Goal: Book appointment/travel/reservation

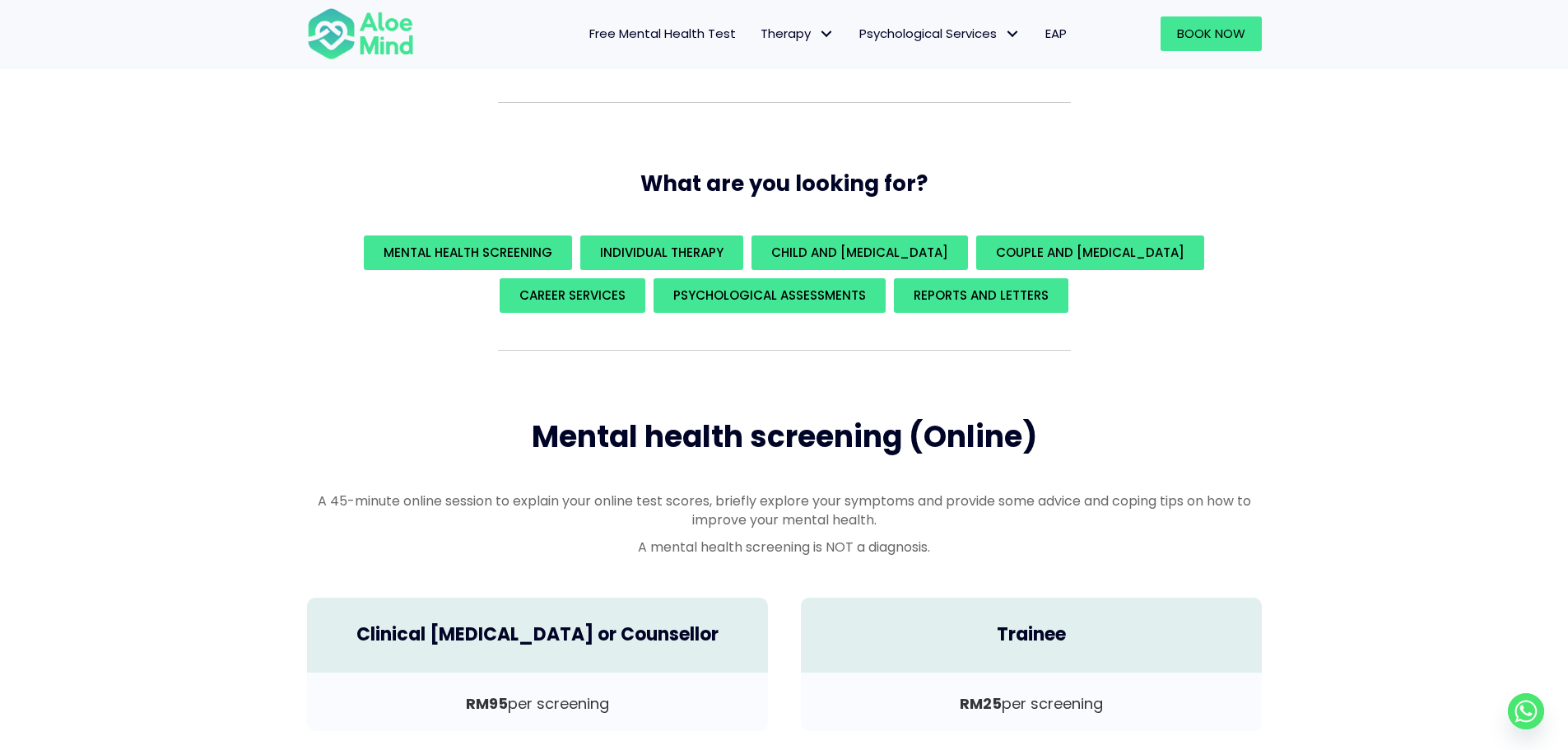
scroll to position [247, 0]
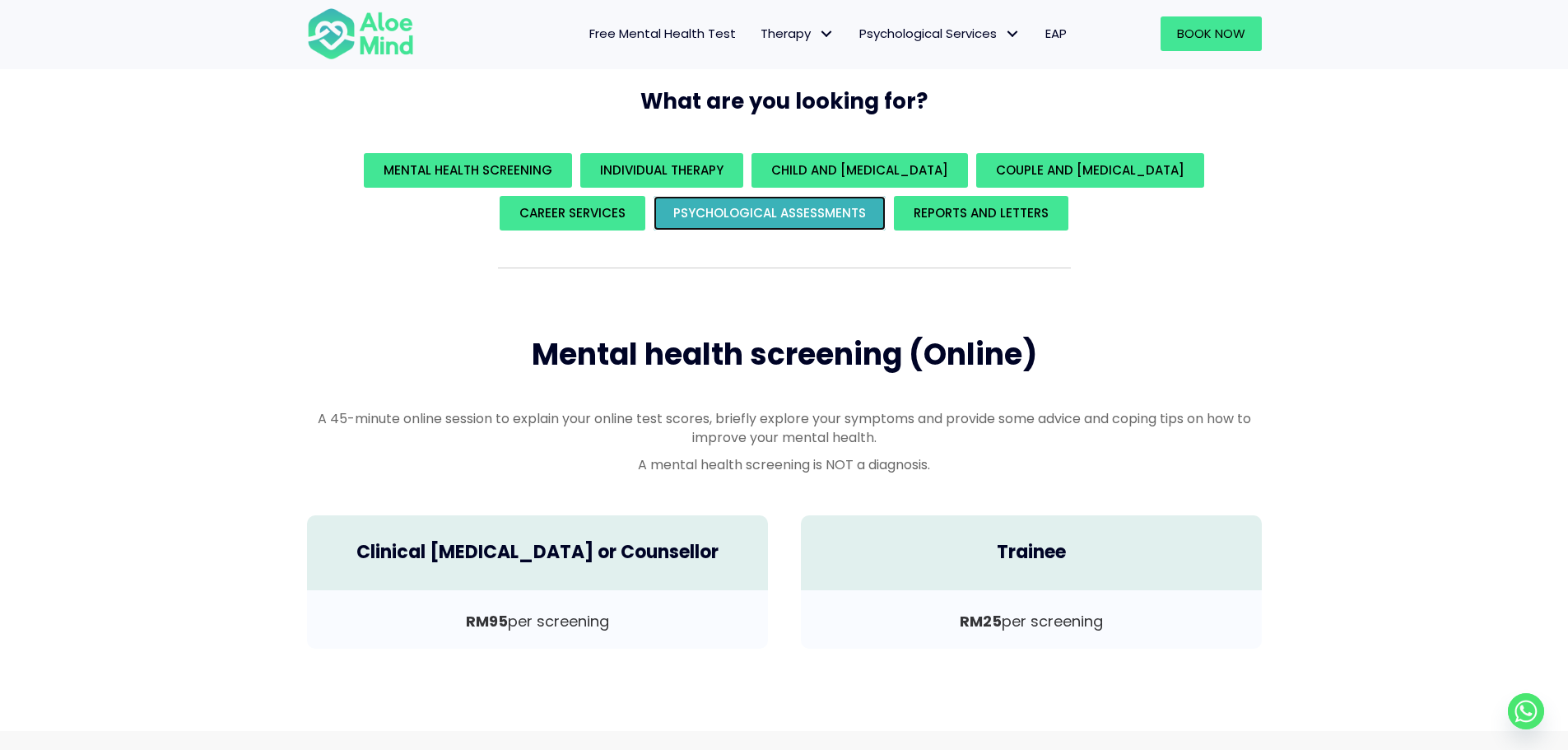
click at [783, 209] on span "Psychological assessments" at bounding box center [770, 212] width 193 height 18
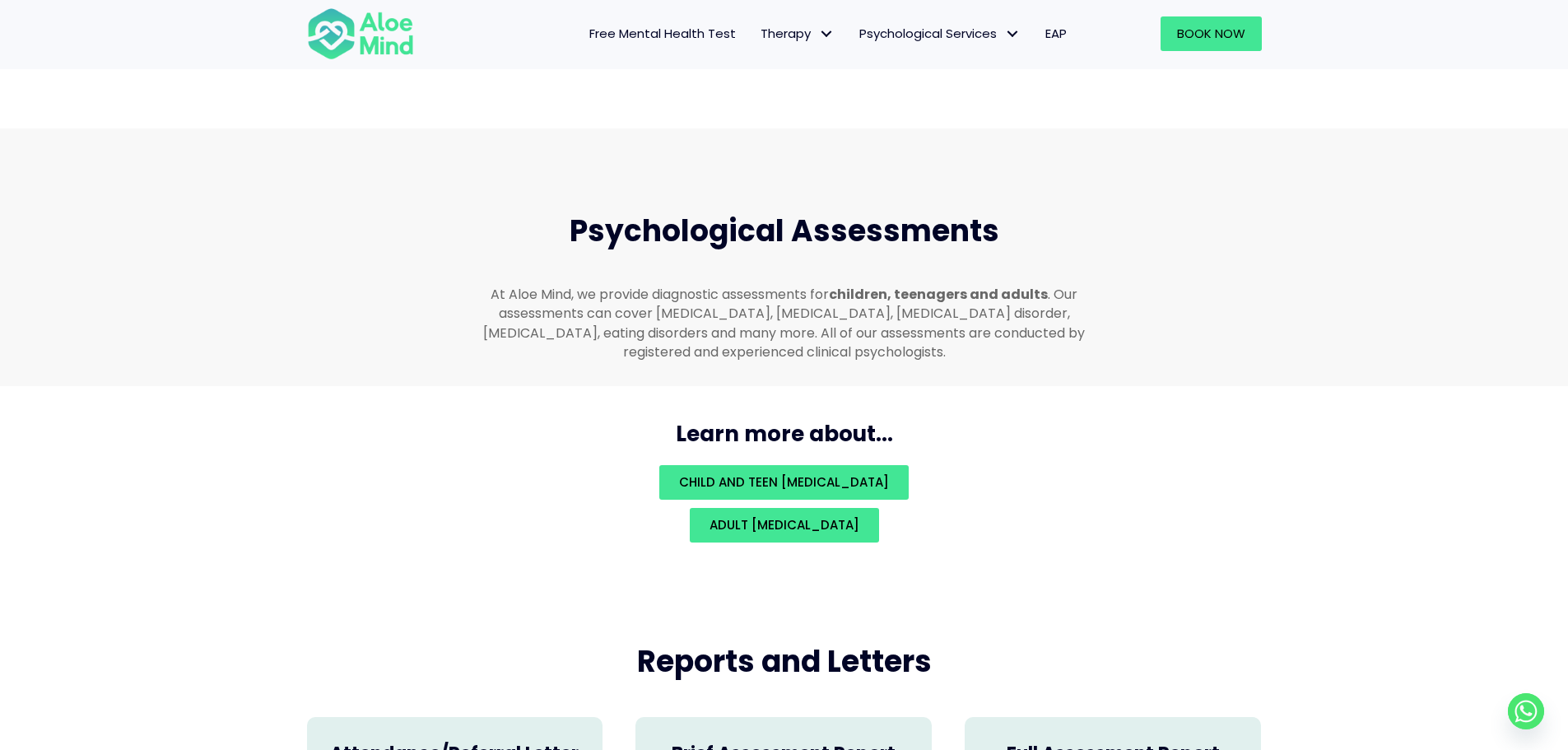
scroll to position [3494, 0]
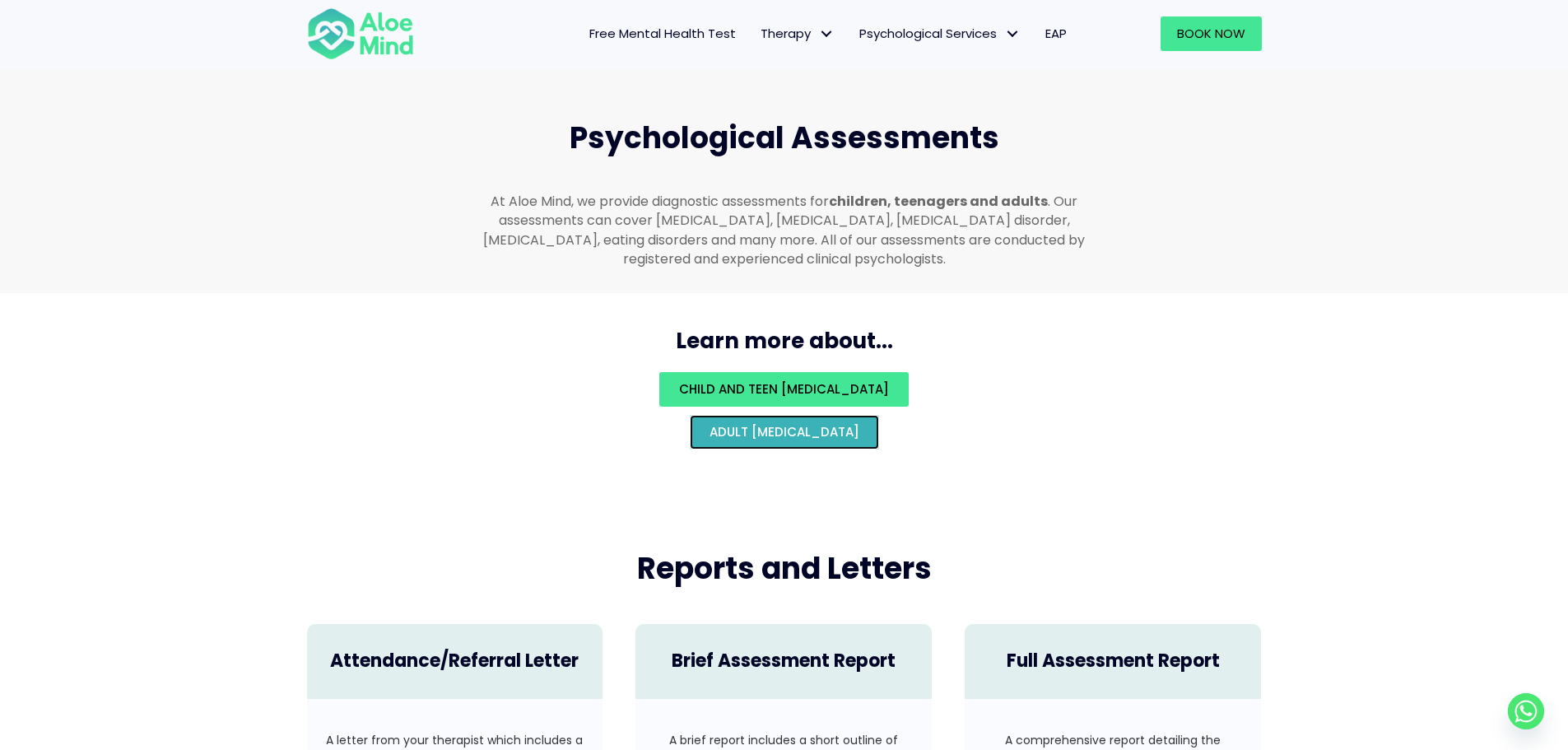
click at [787, 423] on span "Adult psychological assessment" at bounding box center [784, 432] width 150 height 18
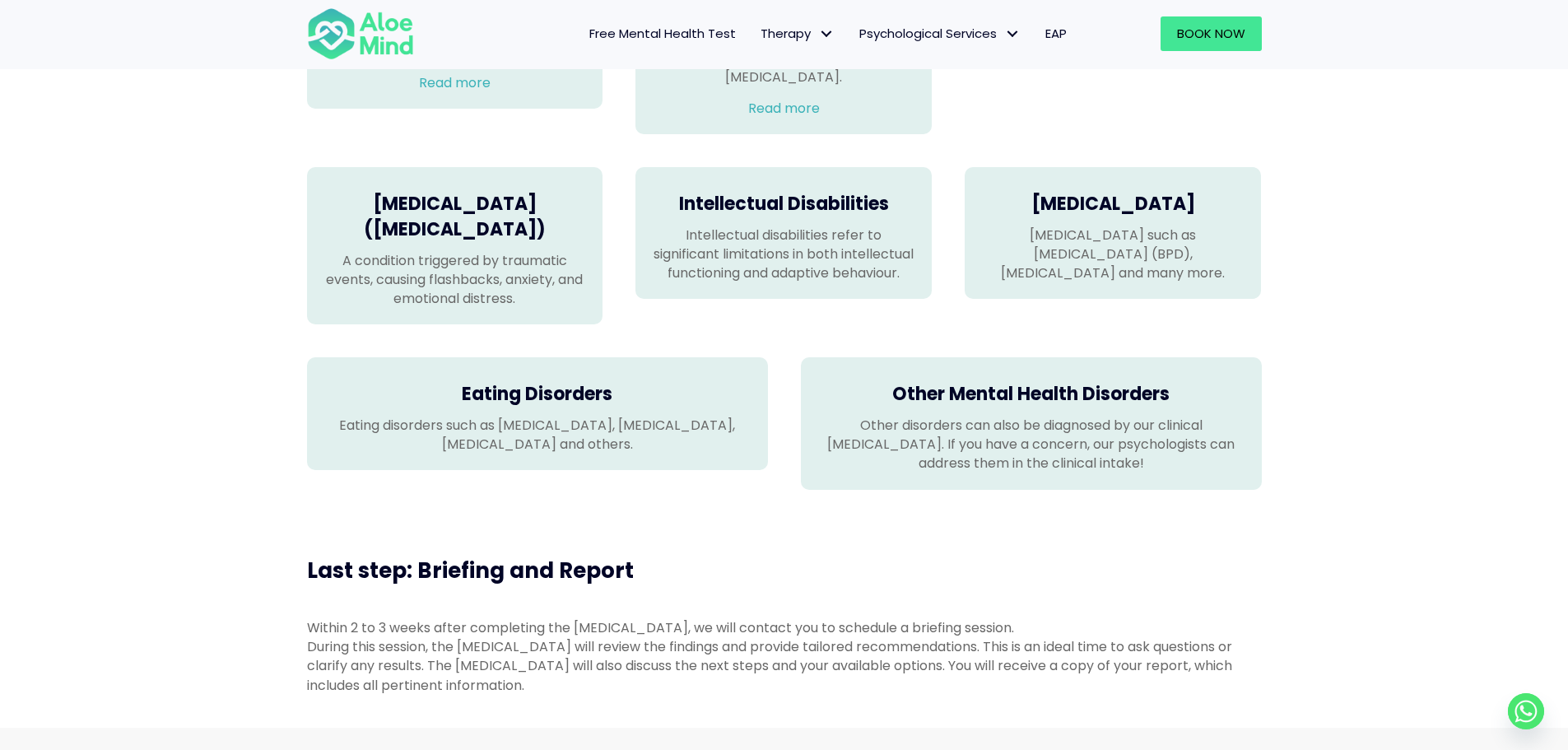
scroll to position [1894, 0]
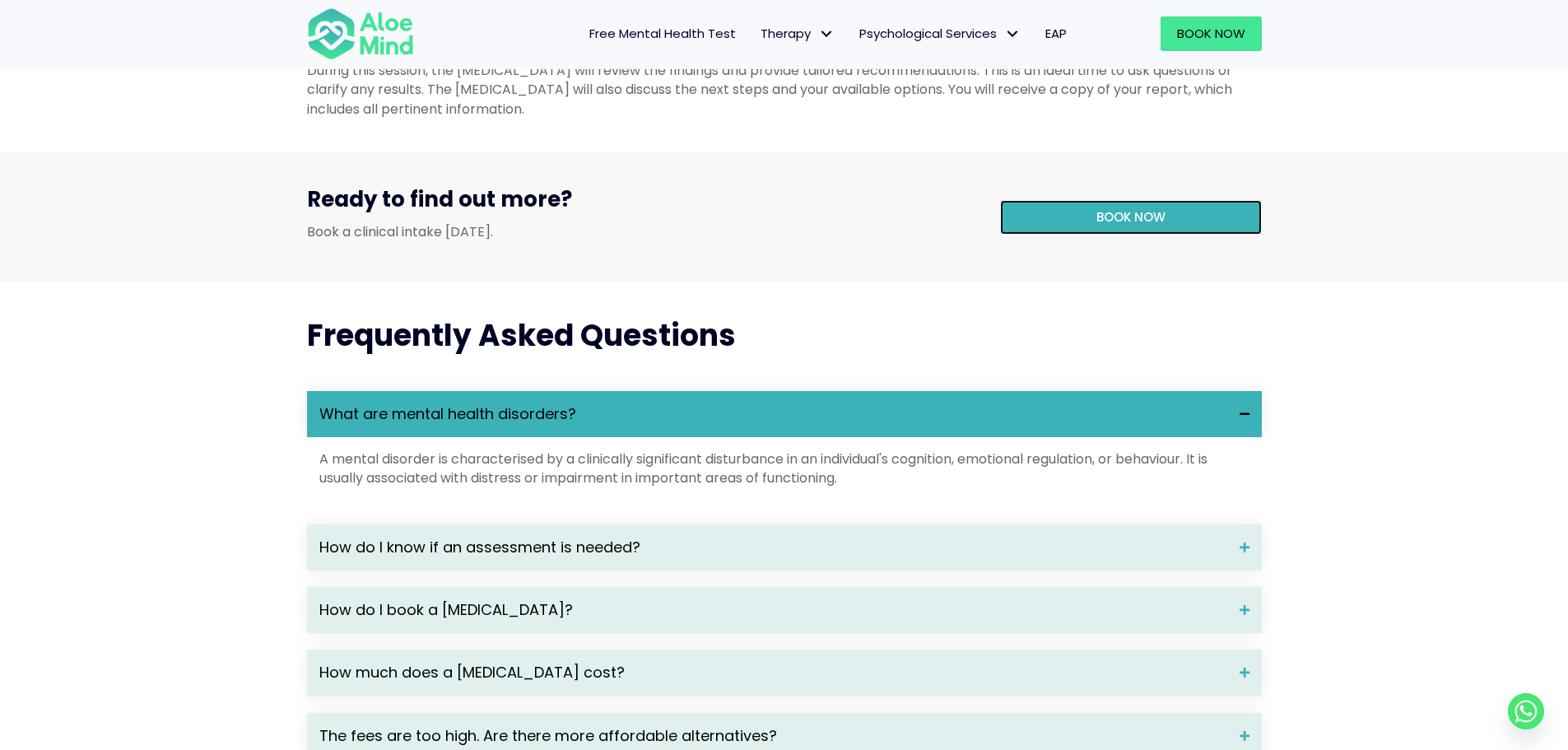
click at [1079, 235] on link "Book now" at bounding box center [1130, 216] width 261 height 34
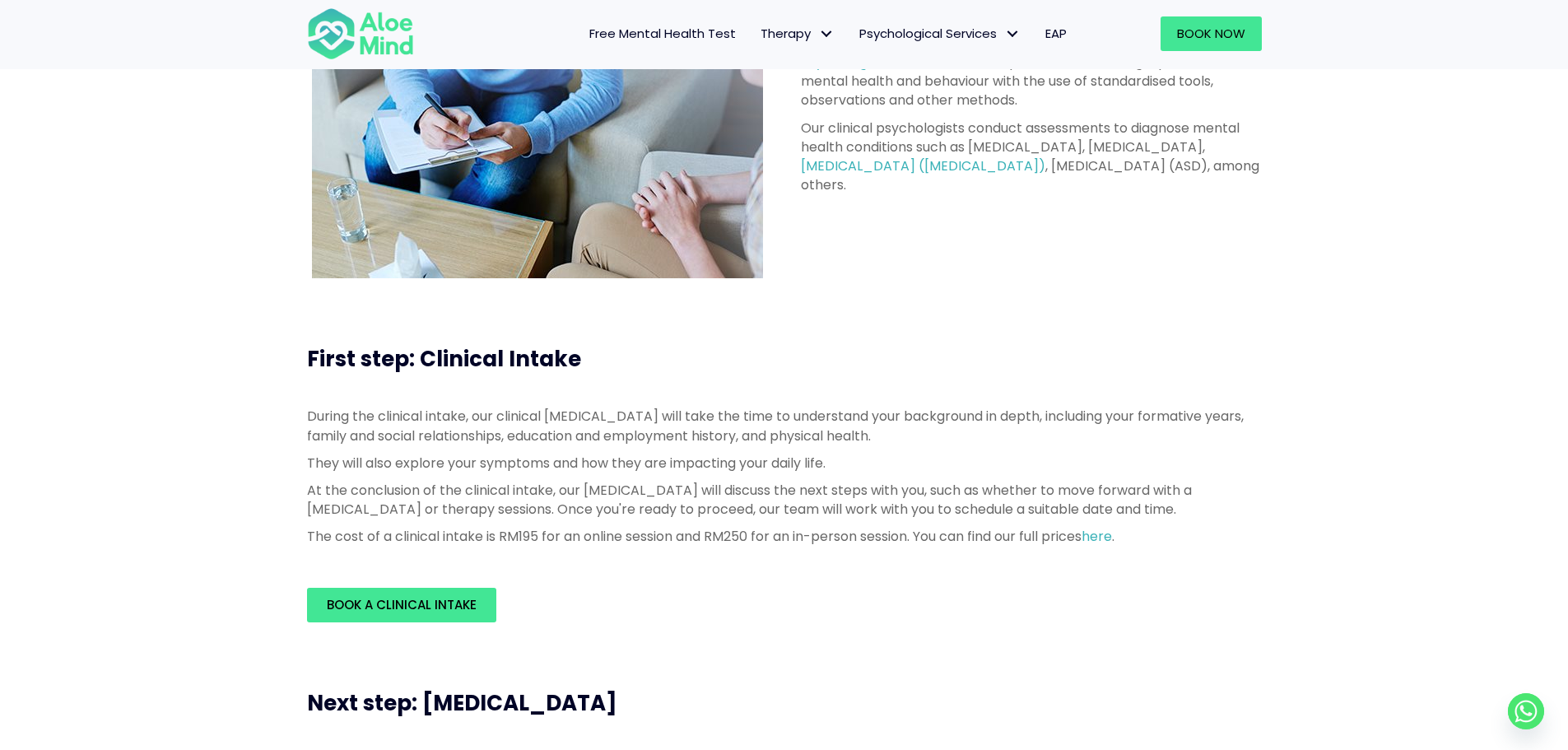
scroll to position [0, 0]
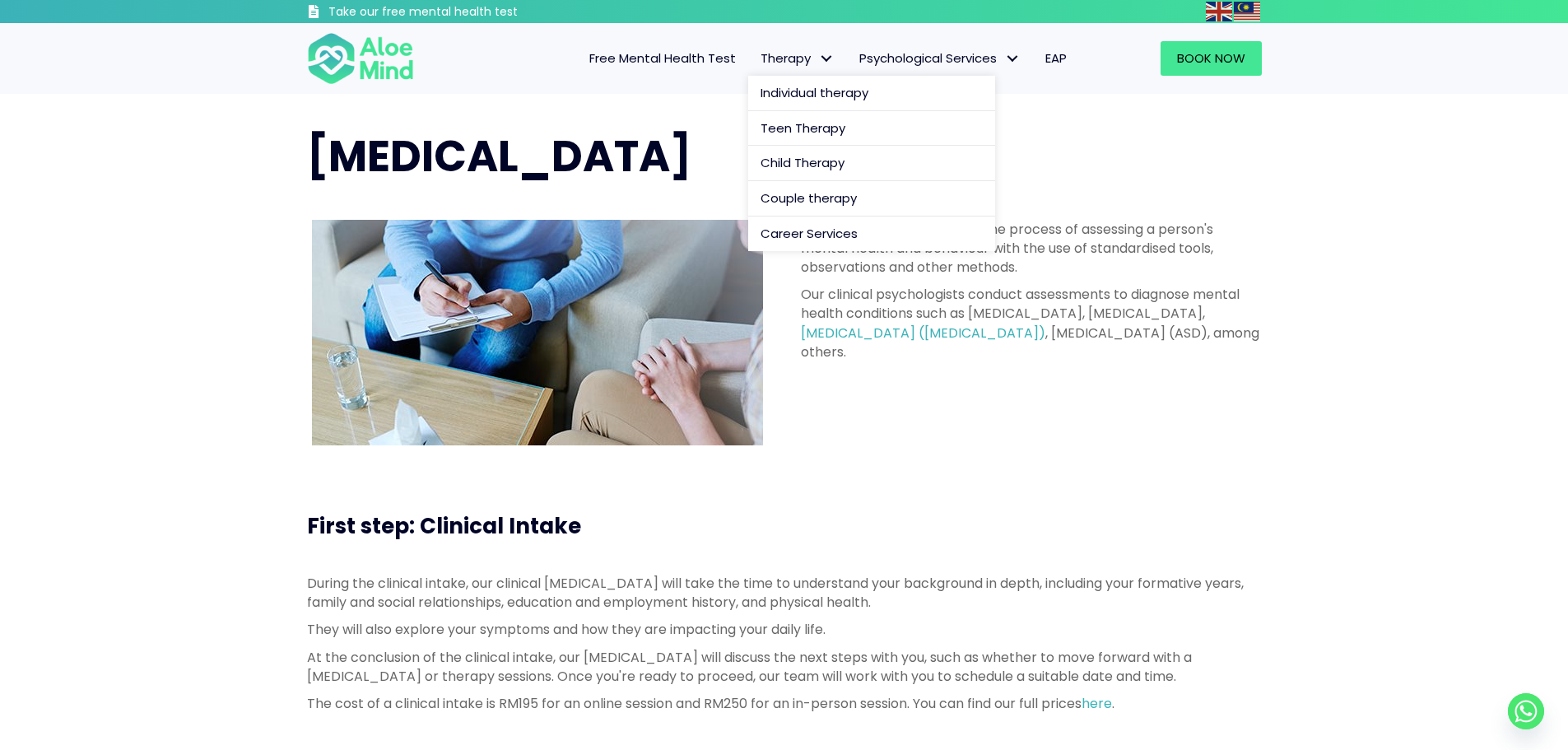
click at [798, 57] on span "Therapy" at bounding box center [798, 58] width 74 height 18
click at [810, 98] on span "Individual therapy" at bounding box center [815, 93] width 108 height 18
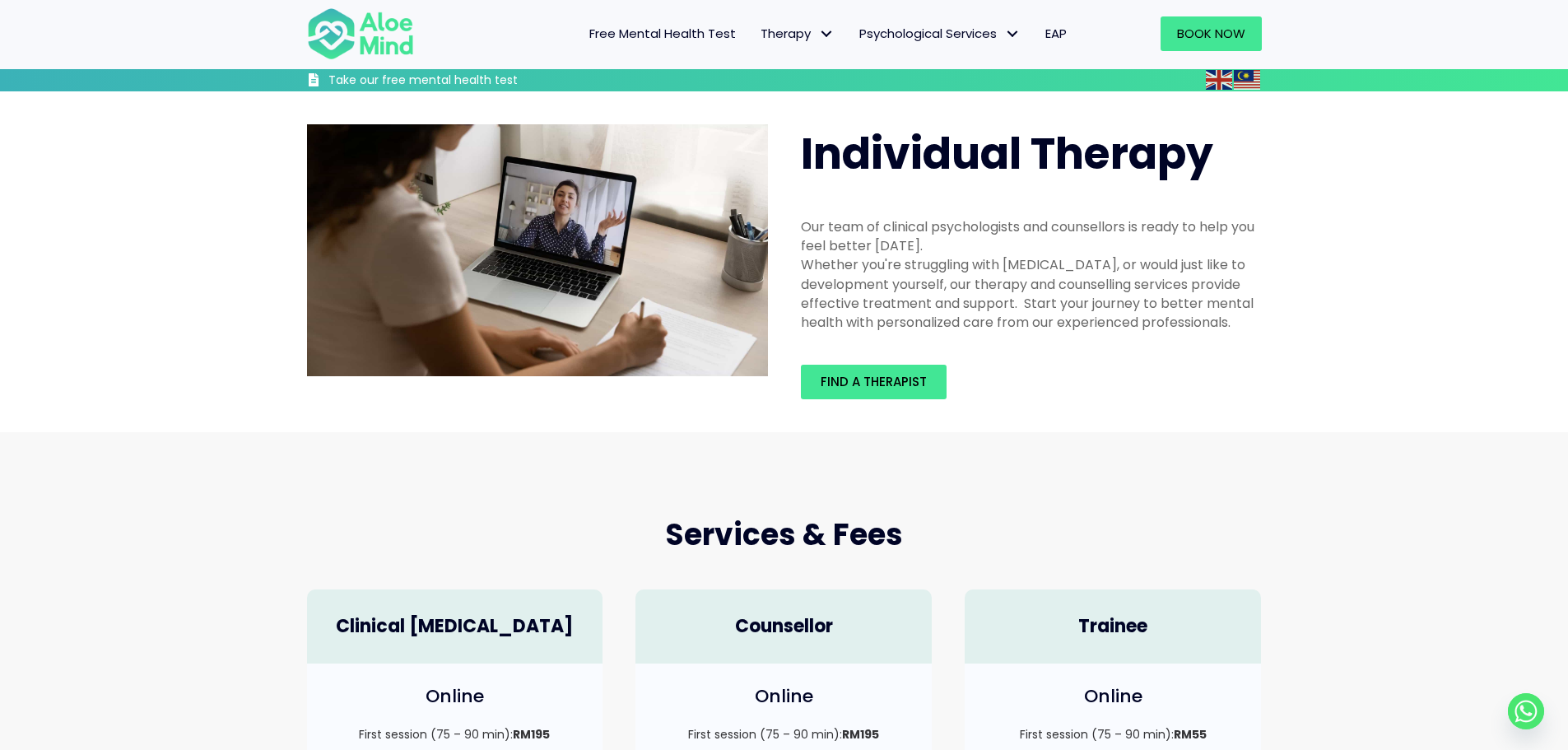
scroll to position [329, 0]
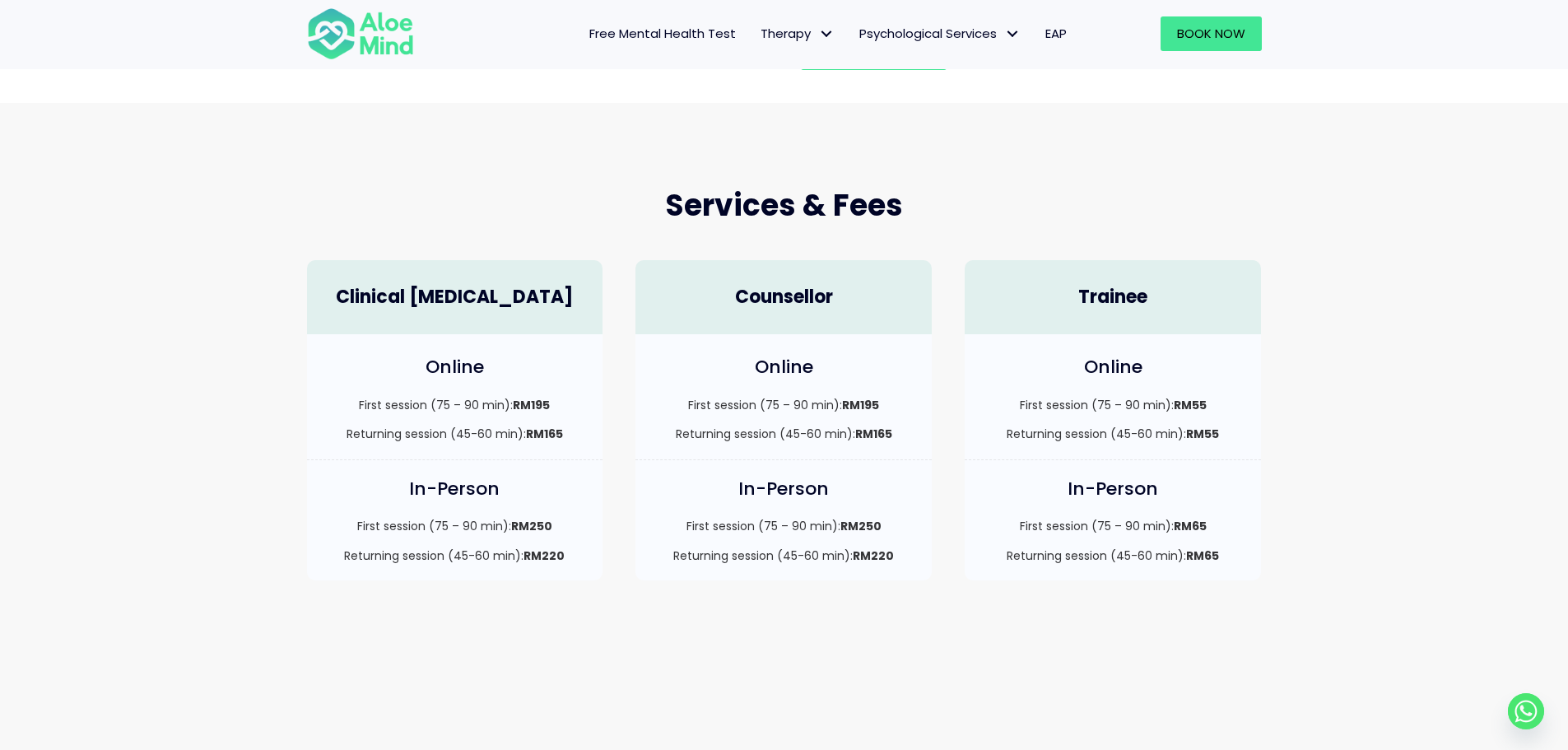
click at [1079, 420] on div "First session (75 – 90 min): RM55 Returning session (45-60 min): RM55" at bounding box center [1113, 419] width 263 height 46
click at [1218, 27] on span "Book Now" at bounding box center [1212, 33] width 69 height 18
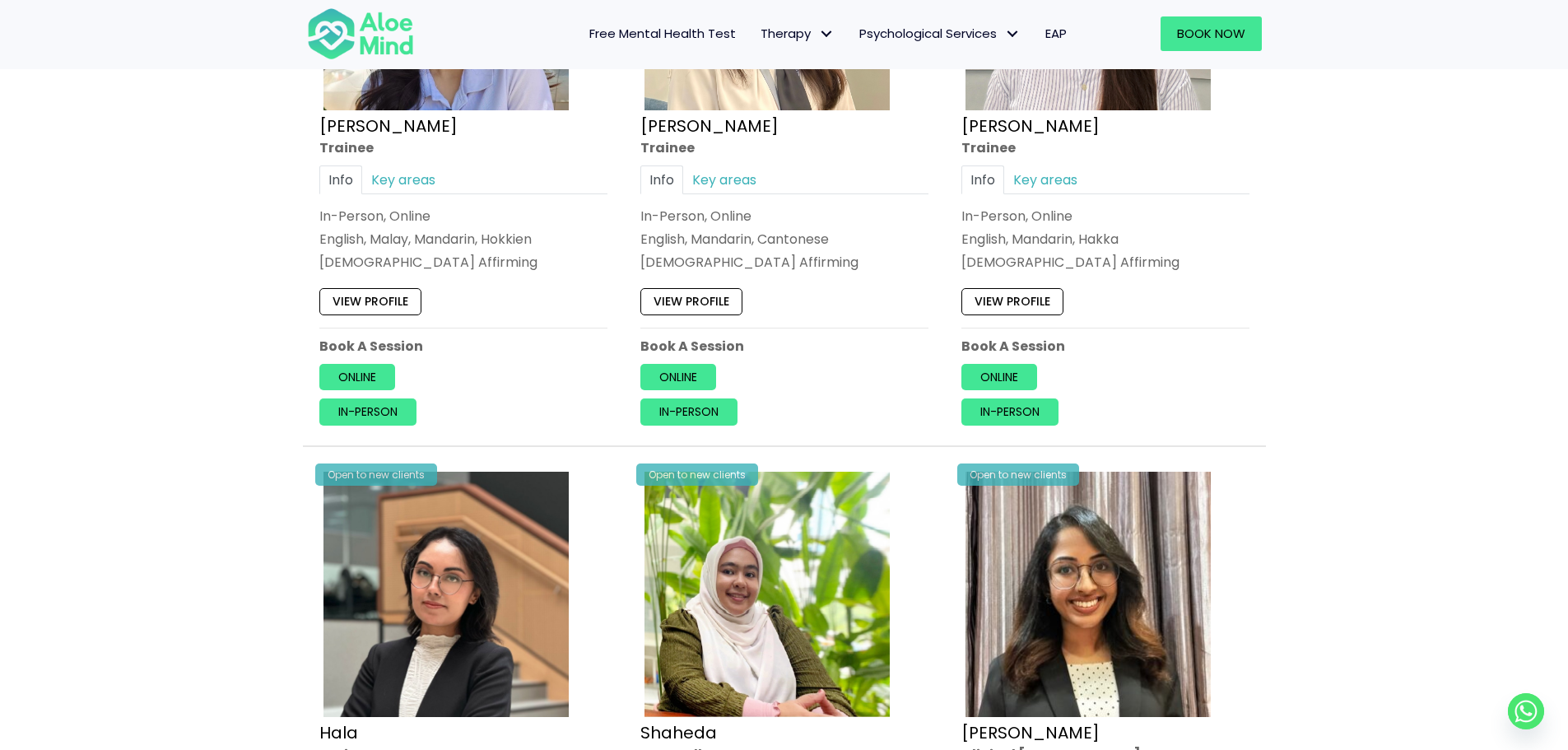
scroll to position [823, 0]
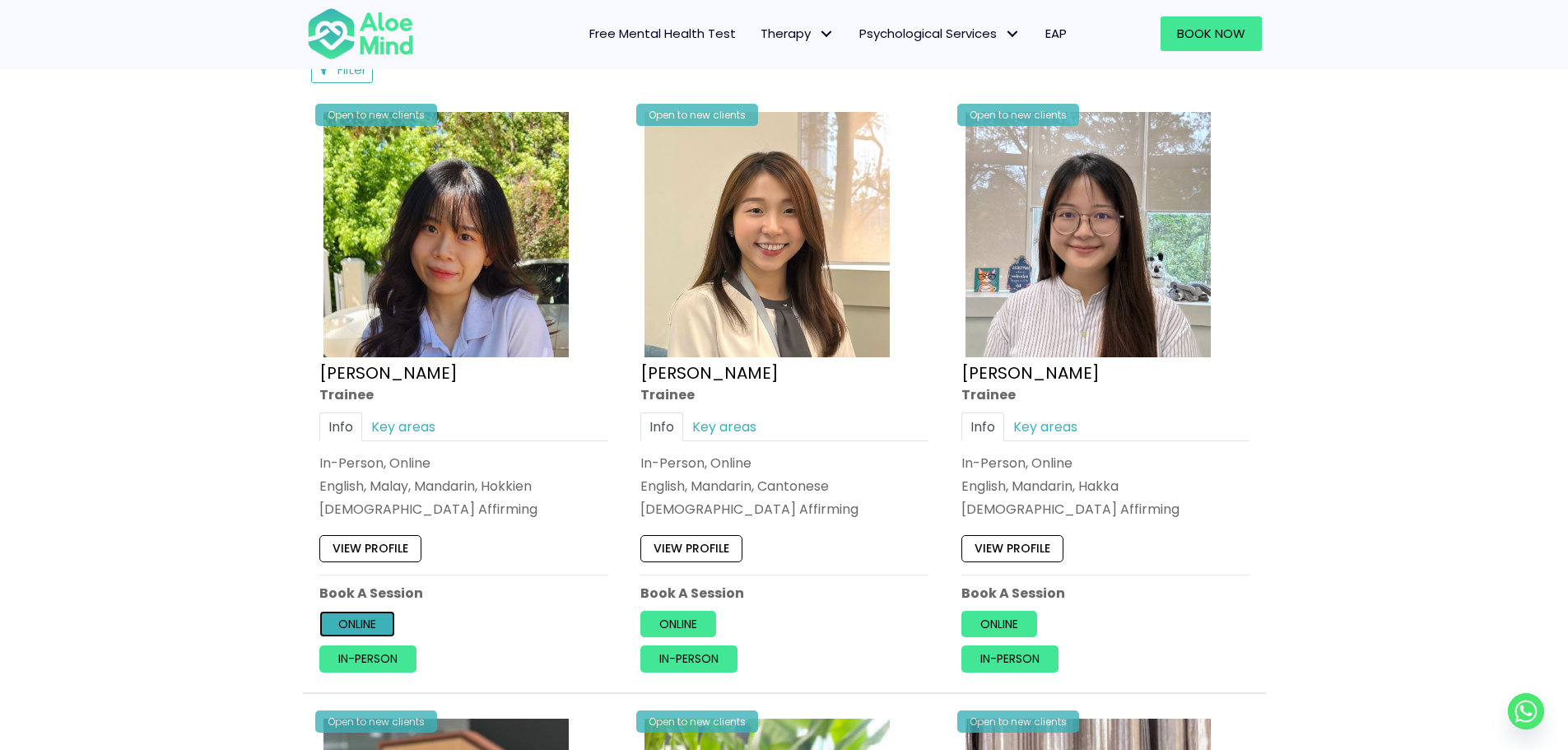
click at [360, 628] on link "Online" at bounding box center [356, 624] width 75 height 26
click at [699, 624] on link "Online" at bounding box center [678, 624] width 75 height 26
click at [1007, 627] on link "Online" at bounding box center [999, 624] width 75 height 26
click at [343, 628] on link "Online" at bounding box center [356, 624] width 75 height 26
click at [686, 623] on link "Online" at bounding box center [678, 624] width 75 height 26
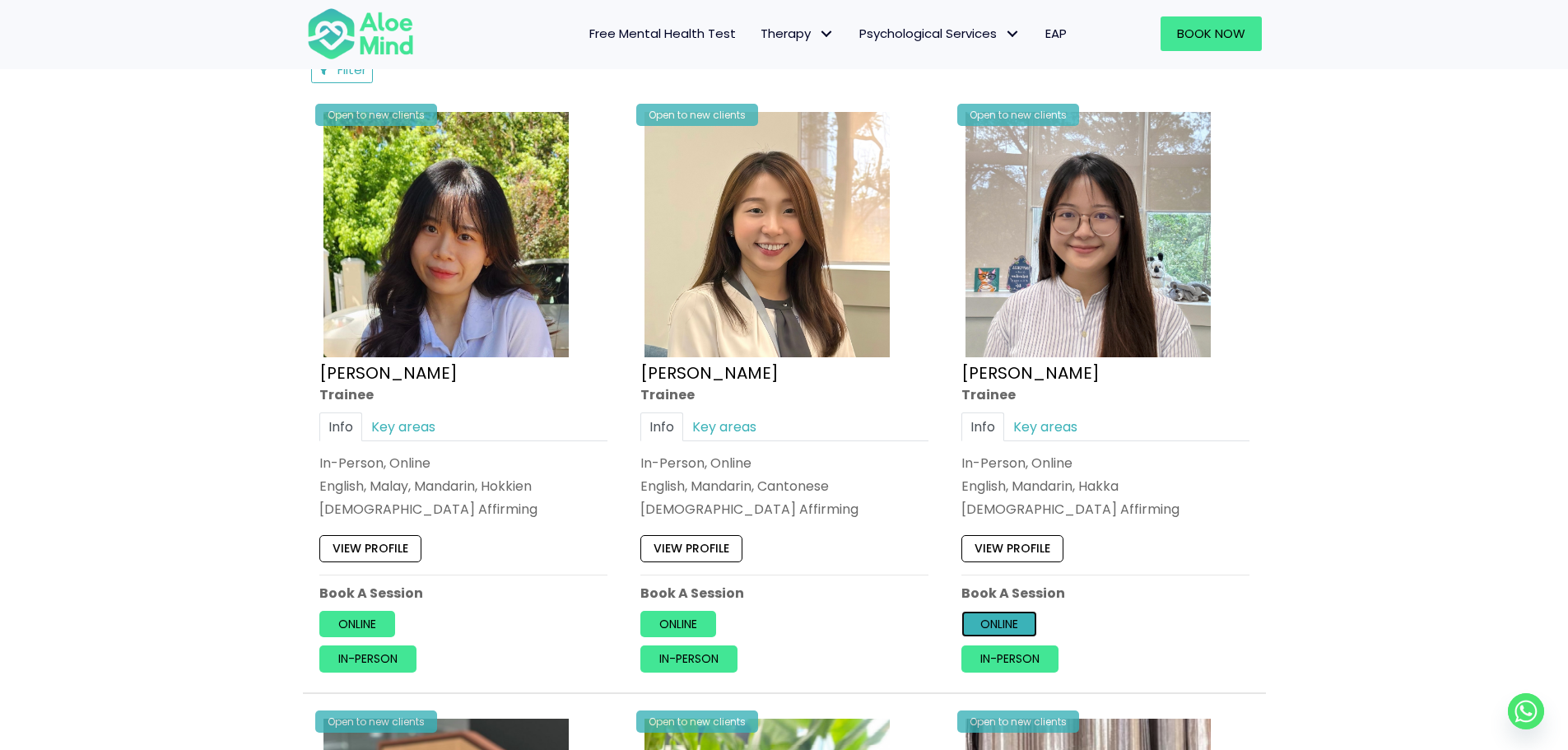
click at [1016, 623] on link "Online" at bounding box center [999, 624] width 75 height 26
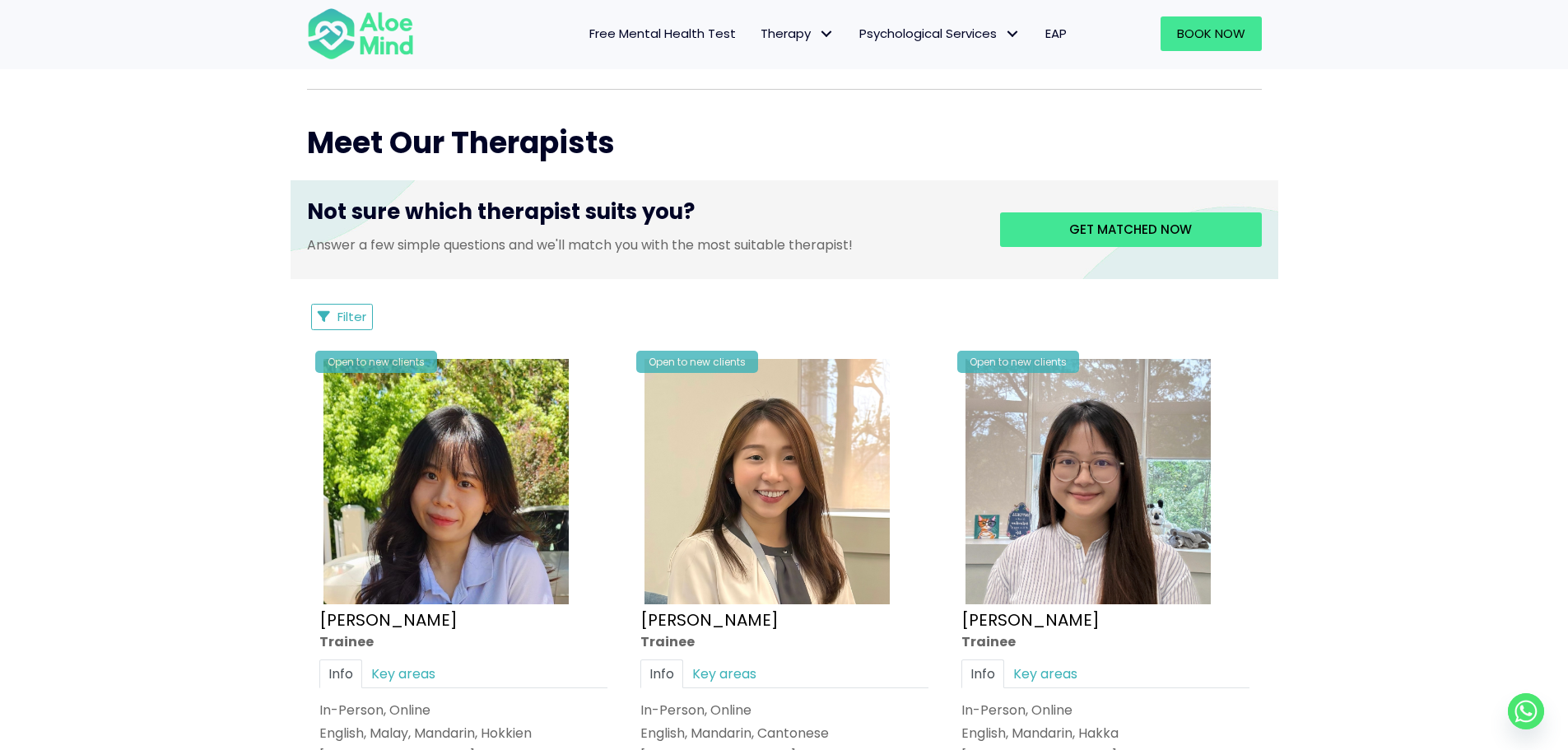
scroll to position [411, 0]
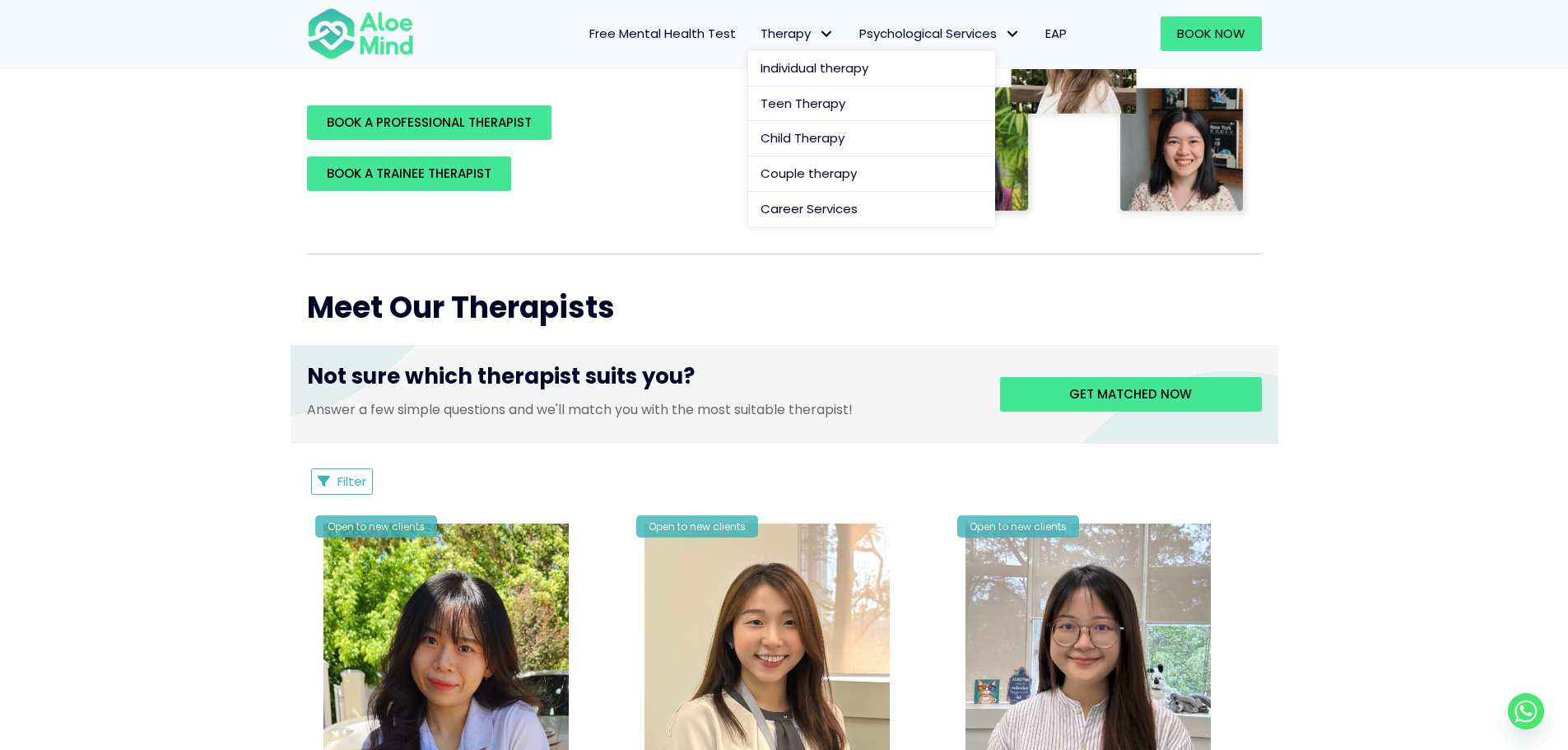
click at [816, 33] on span "Therapy: submenu" at bounding box center [827, 34] width 24 height 23
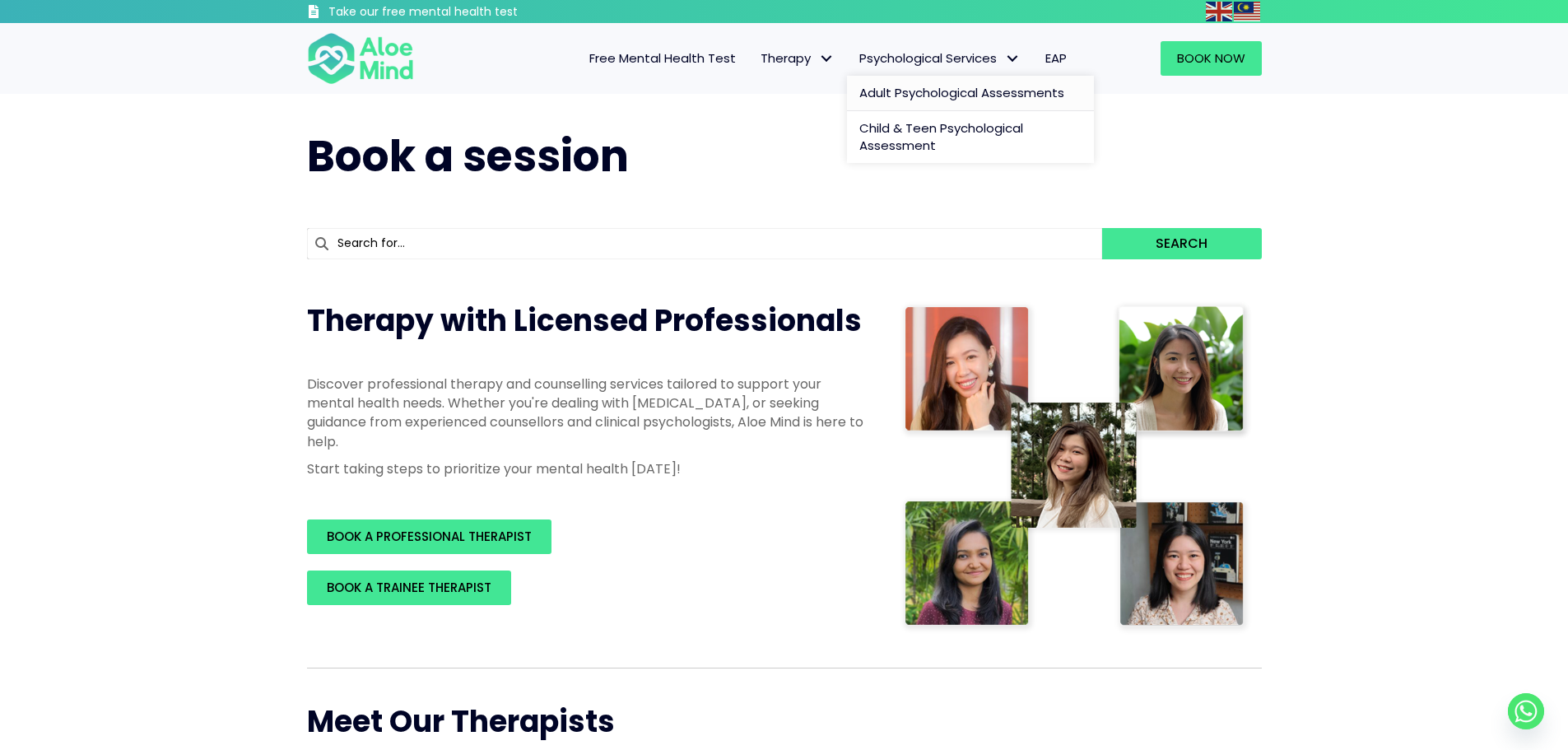
click at [1000, 98] on span "Adult Psychological Assessments" at bounding box center [962, 93] width 205 height 18
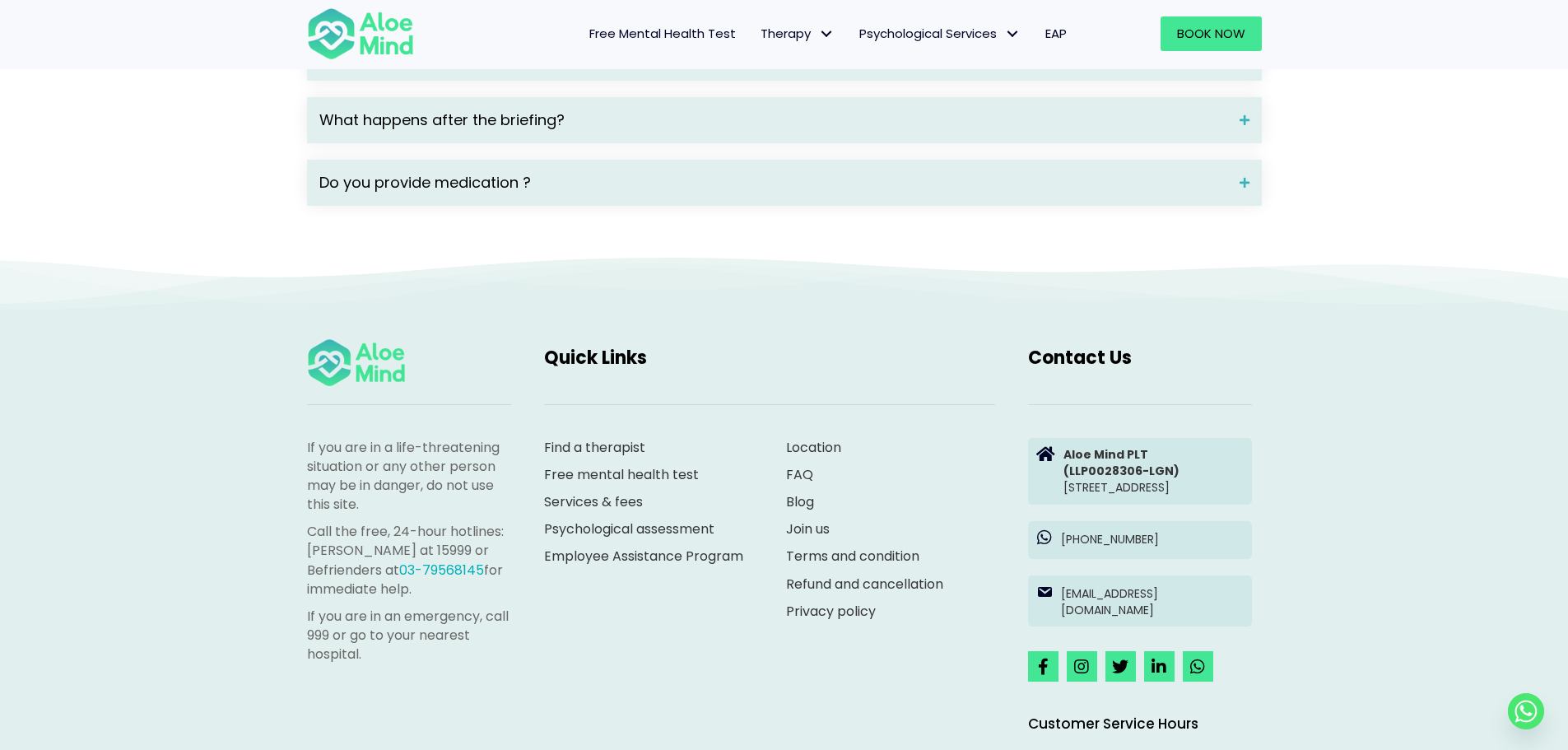
scroll to position [2898, 0]
